Goal: Transaction & Acquisition: Purchase product/service

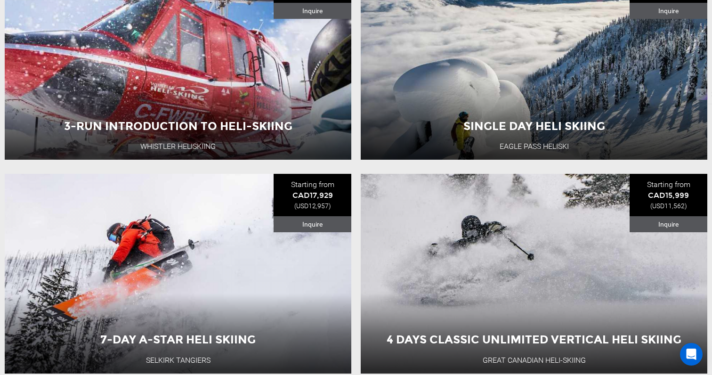
scroll to position [2626, 0]
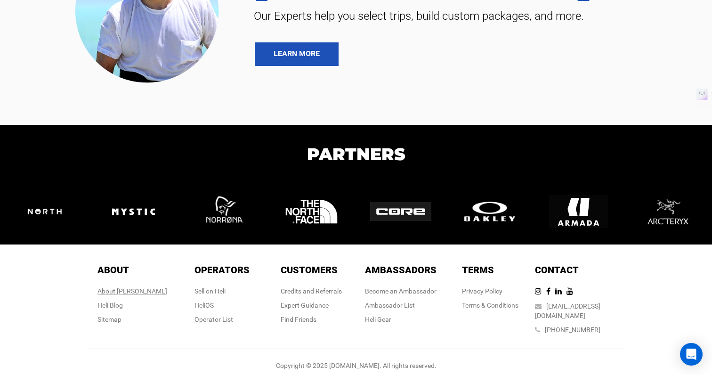
click at [143, 292] on div "About [PERSON_NAME]" at bounding box center [132, 290] width 70 height 9
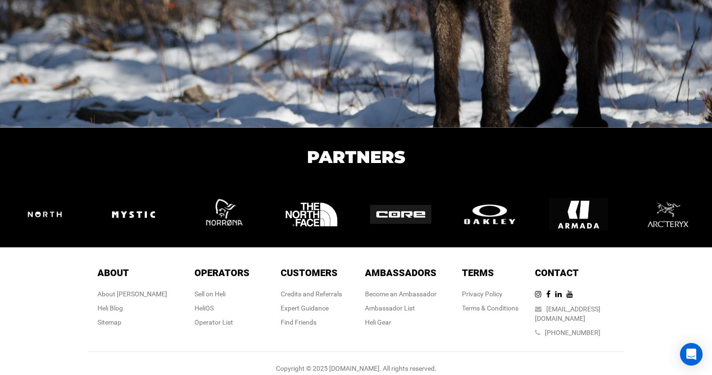
scroll to position [1566, 0]
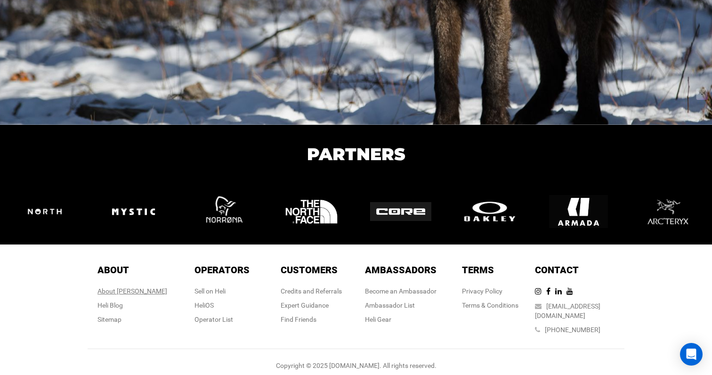
click at [138, 291] on div "About [PERSON_NAME]" at bounding box center [132, 290] width 70 height 9
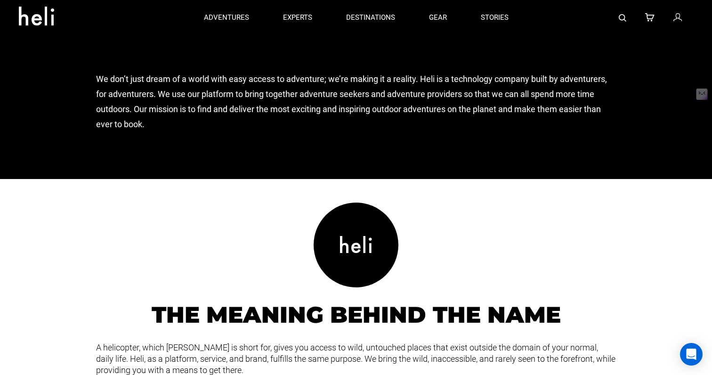
scroll to position [843, 0]
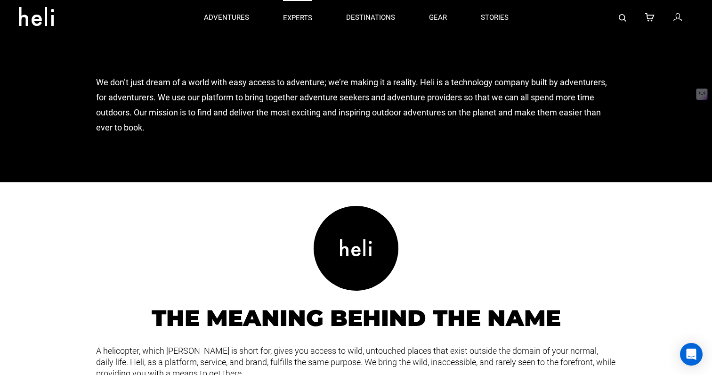
click at [297, 20] on p "experts" at bounding box center [297, 18] width 29 height 10
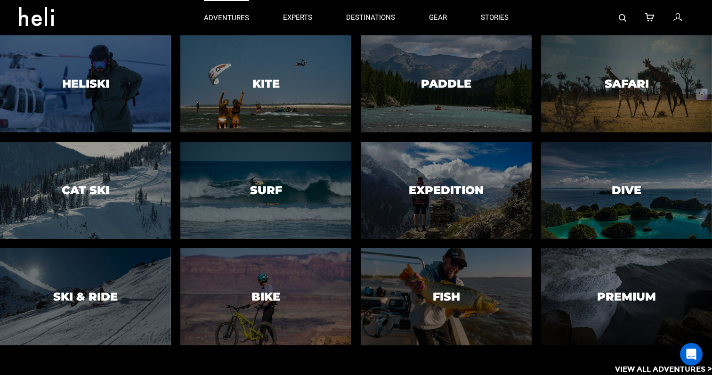
click at [224, 20] on p "adventures" at bounding box center [226, 18] width 45 height 10
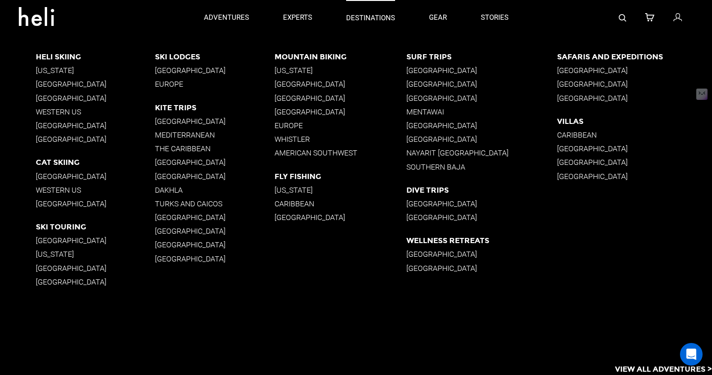
click at [357, 17] on p "destinations" at bounding box center [370, 18] width 49 height 10
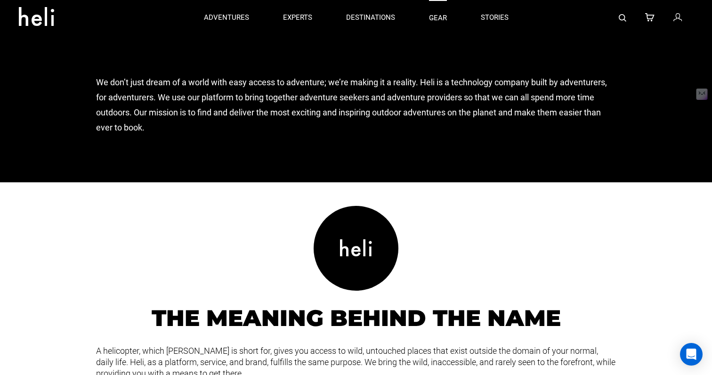
click at [440, 18] on link "gear" at bounding box center [438, 17] width 18 height 35
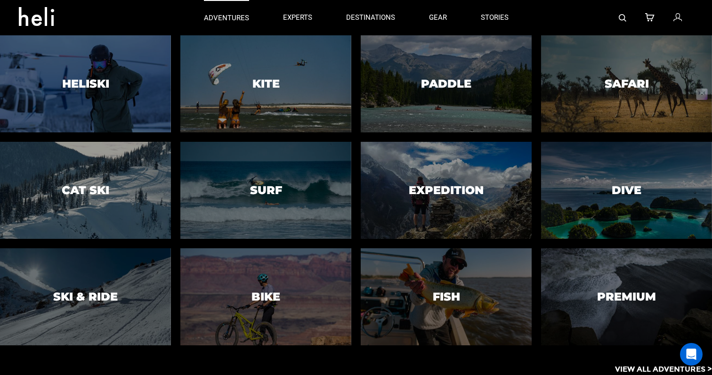
click at [222, 34] on link "adventures" at bounding box center [226, 17] width 45 height 35
click at [224, 25] on link "adventures" at bounding box center [226, 17] width 45 height 35
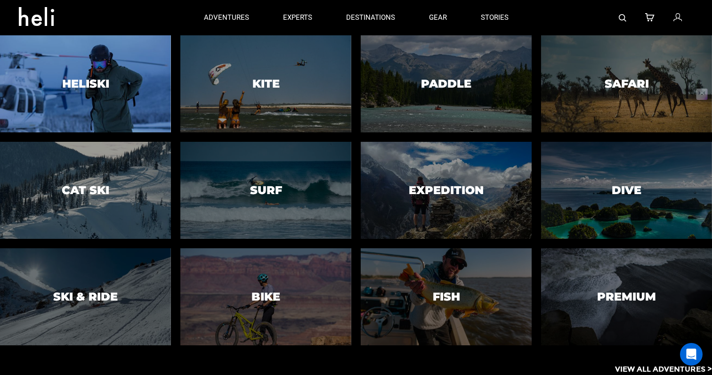
click at [128, 76] on div at bounding box center [85, 83] width 174 height 99
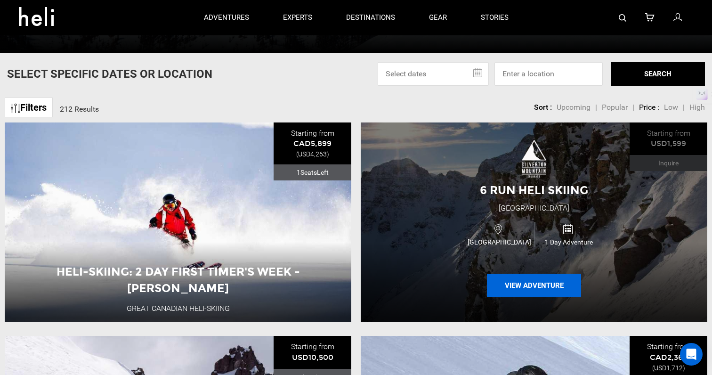
scroll to position [255, 0]
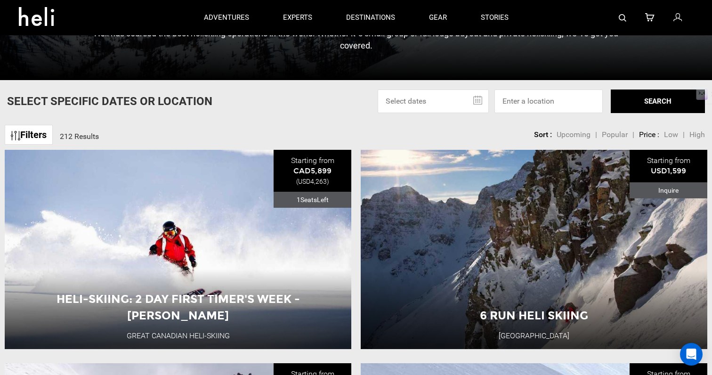
click at [671, 133] on span "Low" at bounding box center [671, 134] width 14 height 9
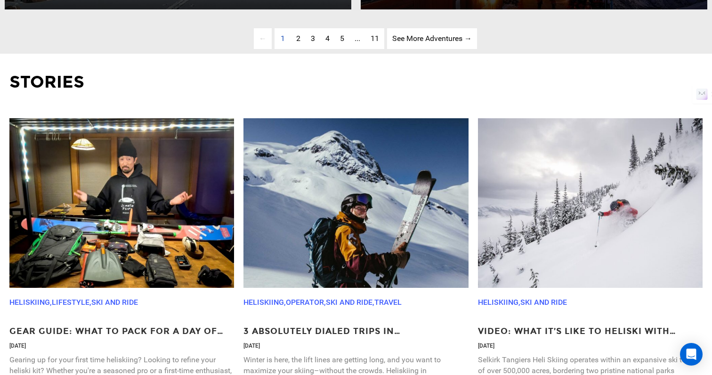
scroll to position [2745, 0]
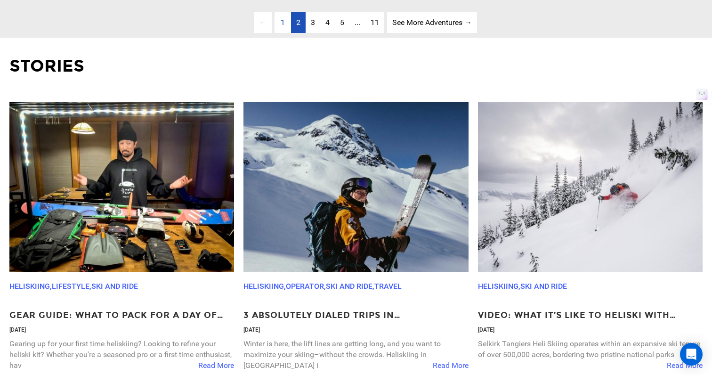
click at [299, 26] on link "page 2" at bounding box center [298, 22] width 15 height 21
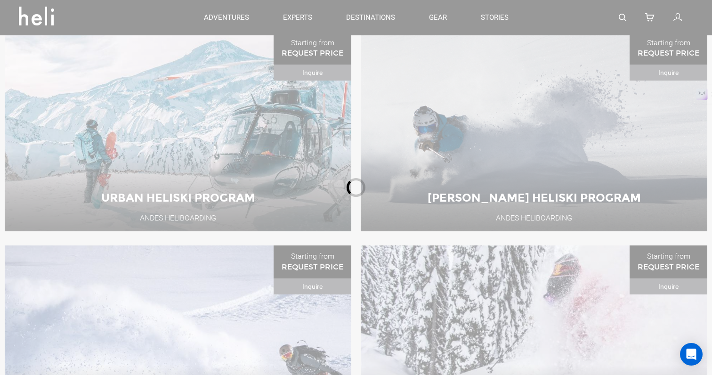
scroll to position [360, 0]
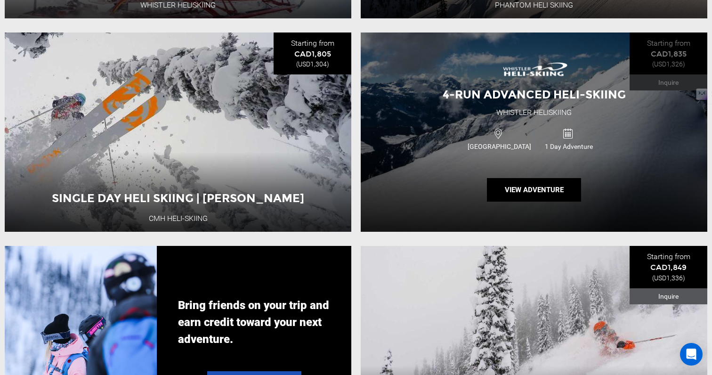
scroll to position [1653, 0]
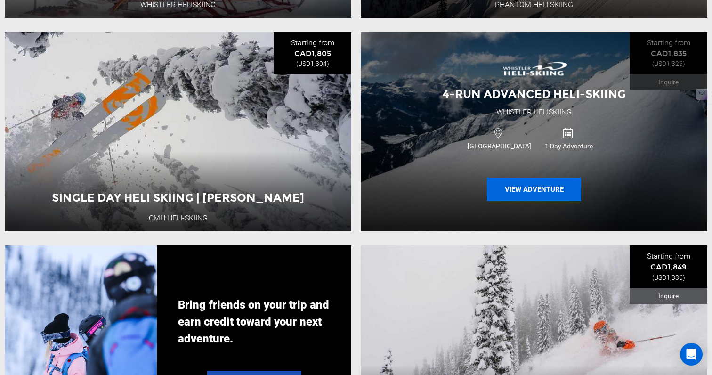
click at [517, 188] on button "View Adventure" at bounding box center [534, 189] width 94 height 24
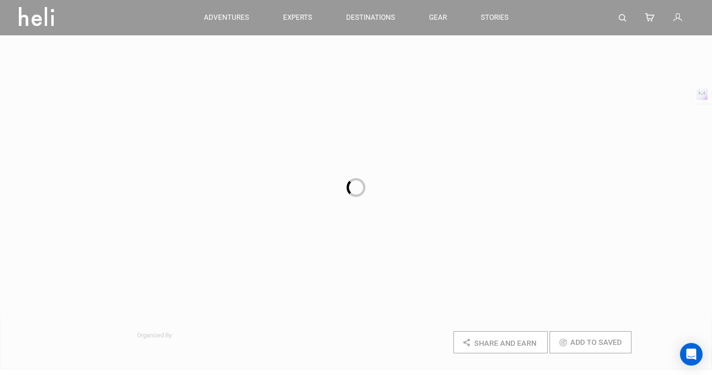
click at [517, 188] on div at bounding box center [356, 187] width 712 height 375
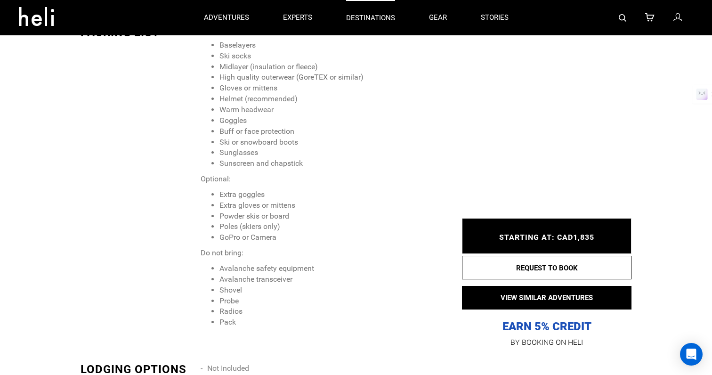
scroll to position [956, 0]
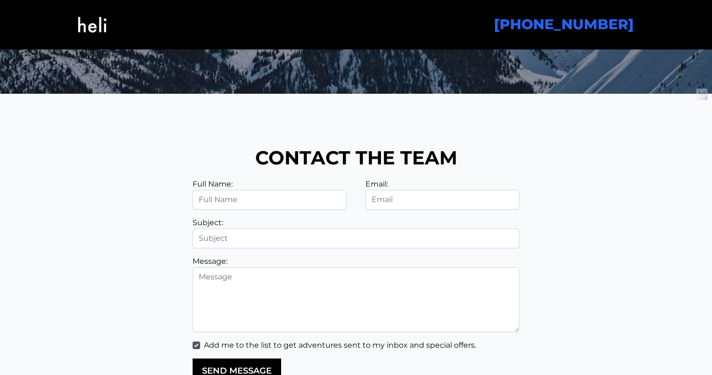
scroll to position [2271, 0]
